Goal: Navigation & Orientation: Understand site structure

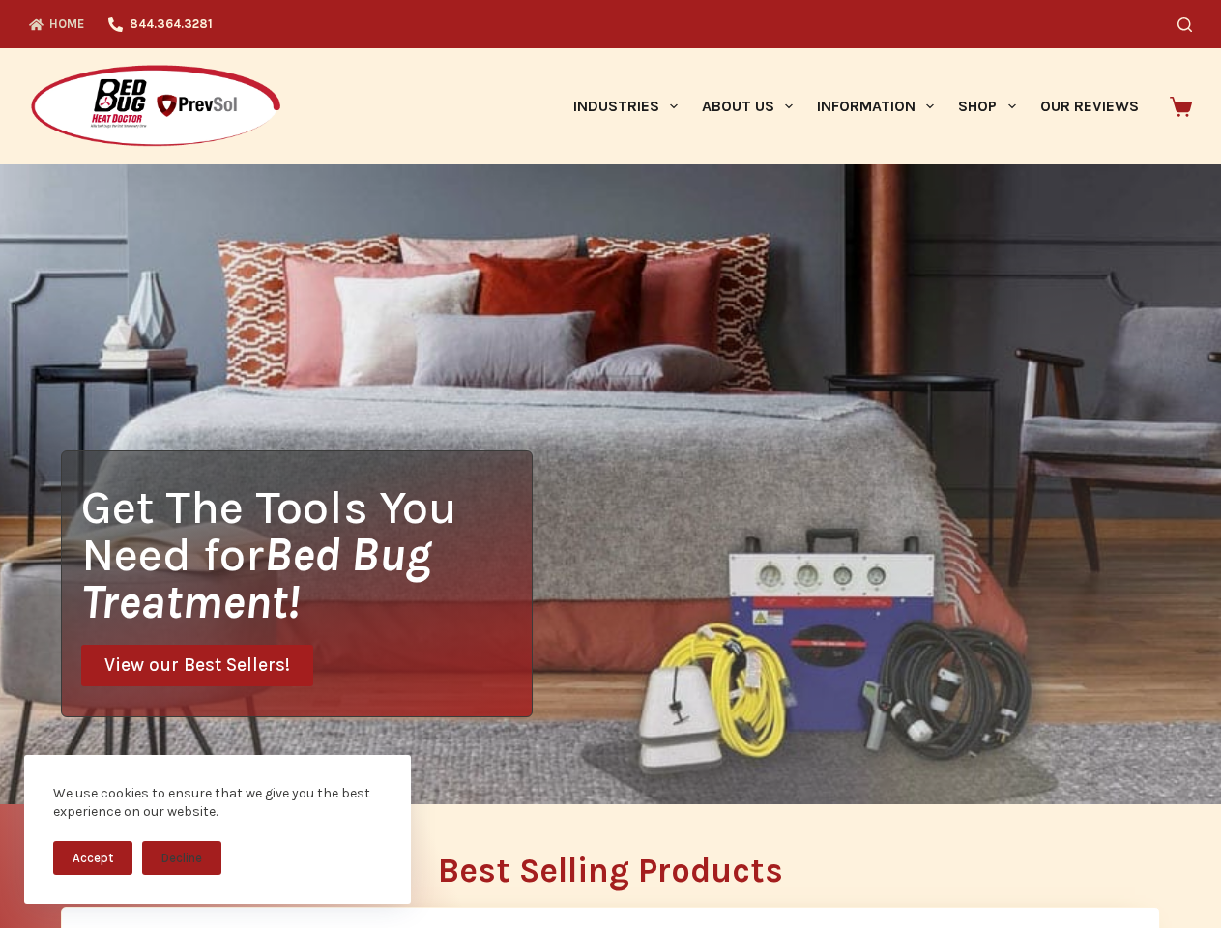
click at [610, 464] on div "Get The Tools You Need for Bed Bug Treatment! View our Best Sellers!" at bounding box center [610, 484] width 1221 height 640
click at [93, 857] on button "Accept" at bounding box center [92, 858] width 79 height 34
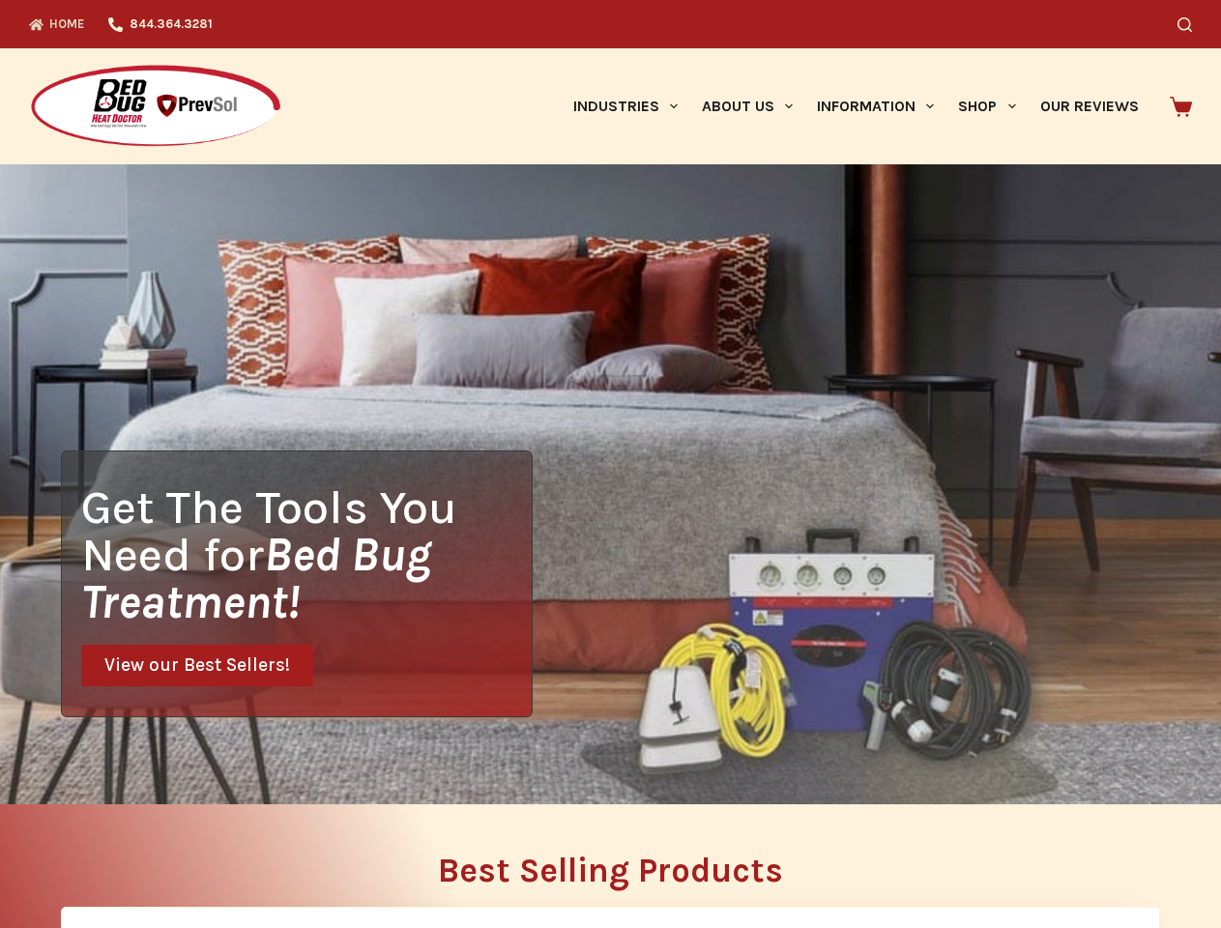
click at [1192, 24] on icon "Search" at bounding box center [1184, 24] width 14 height 14
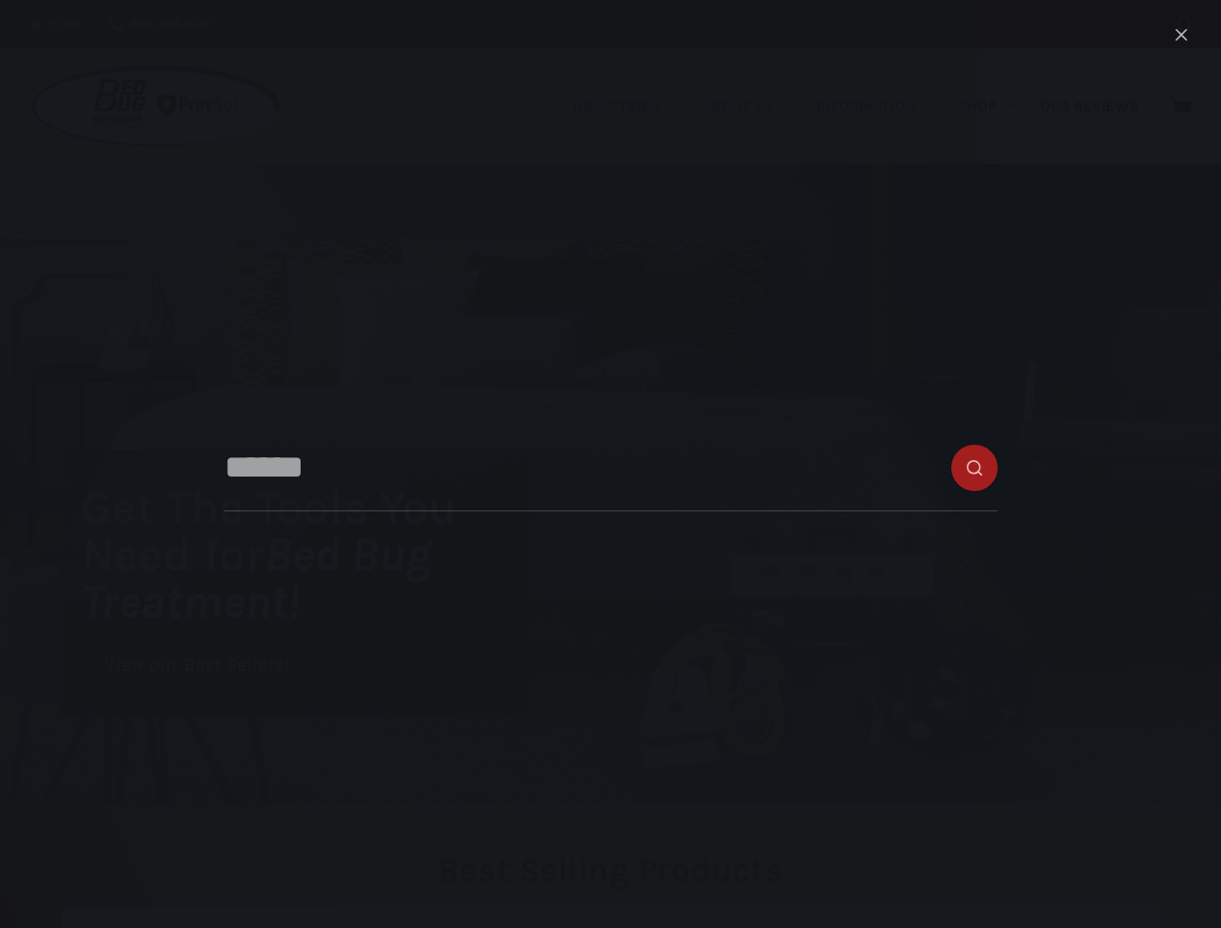
click at [632, 106] on link "Industries" at bounding box center [625, 106] width 129 height 116
click at [755, 106] on link "About Us" at bounding box center [746, 106] width 115 height 116
click at [883, 106] on link "Information" at bounding box center [875, 106] width 141 height 116
click at [994, 106] on link "Shop" at bounding box center [986, 106] width 81 height 116
